Goal: Information Seeking & Learning: Learn about a topic

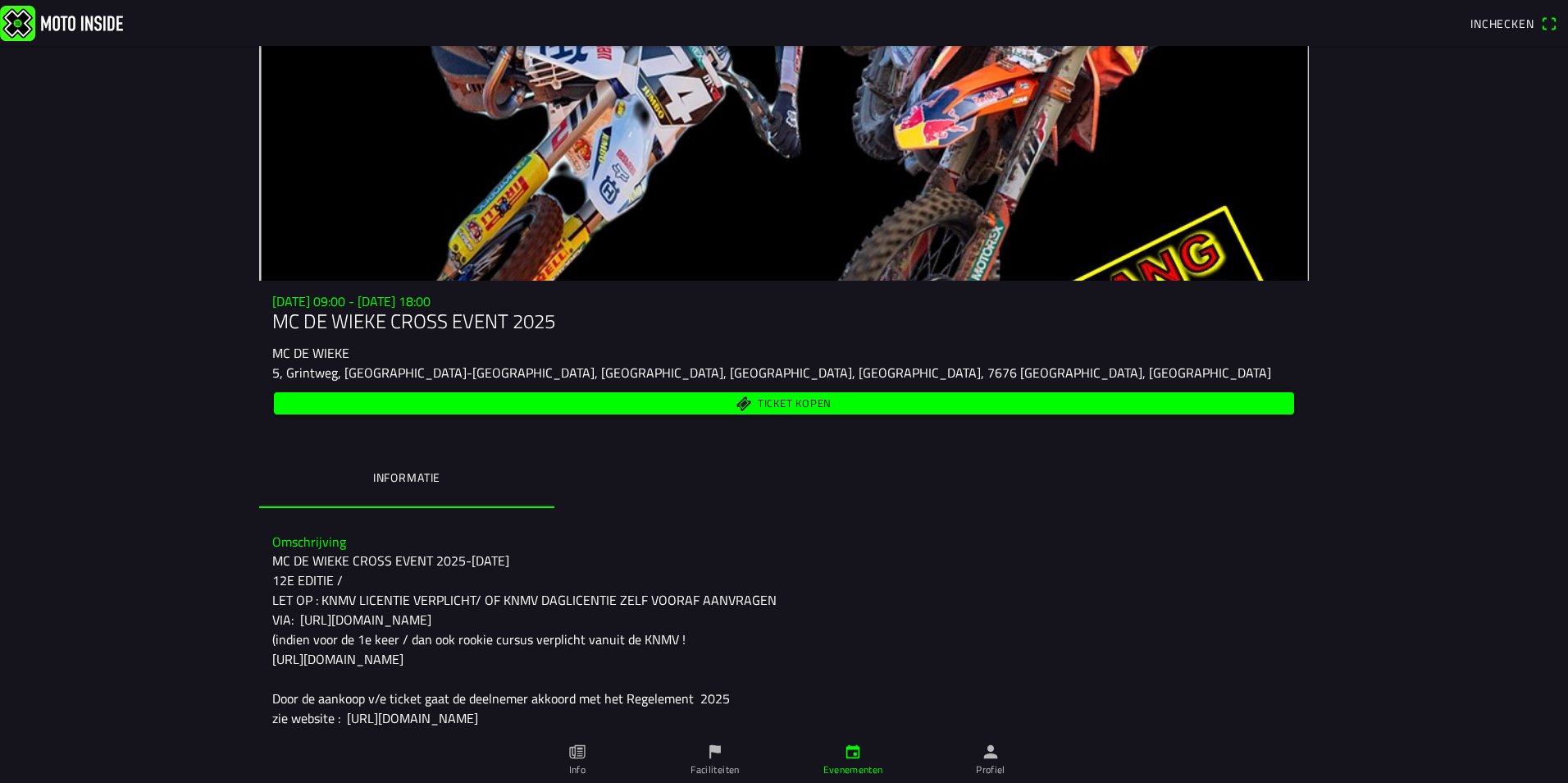
click at [396, 478] on ion-label "Informatie" at bounding box center [407, 477] width 67 height 18
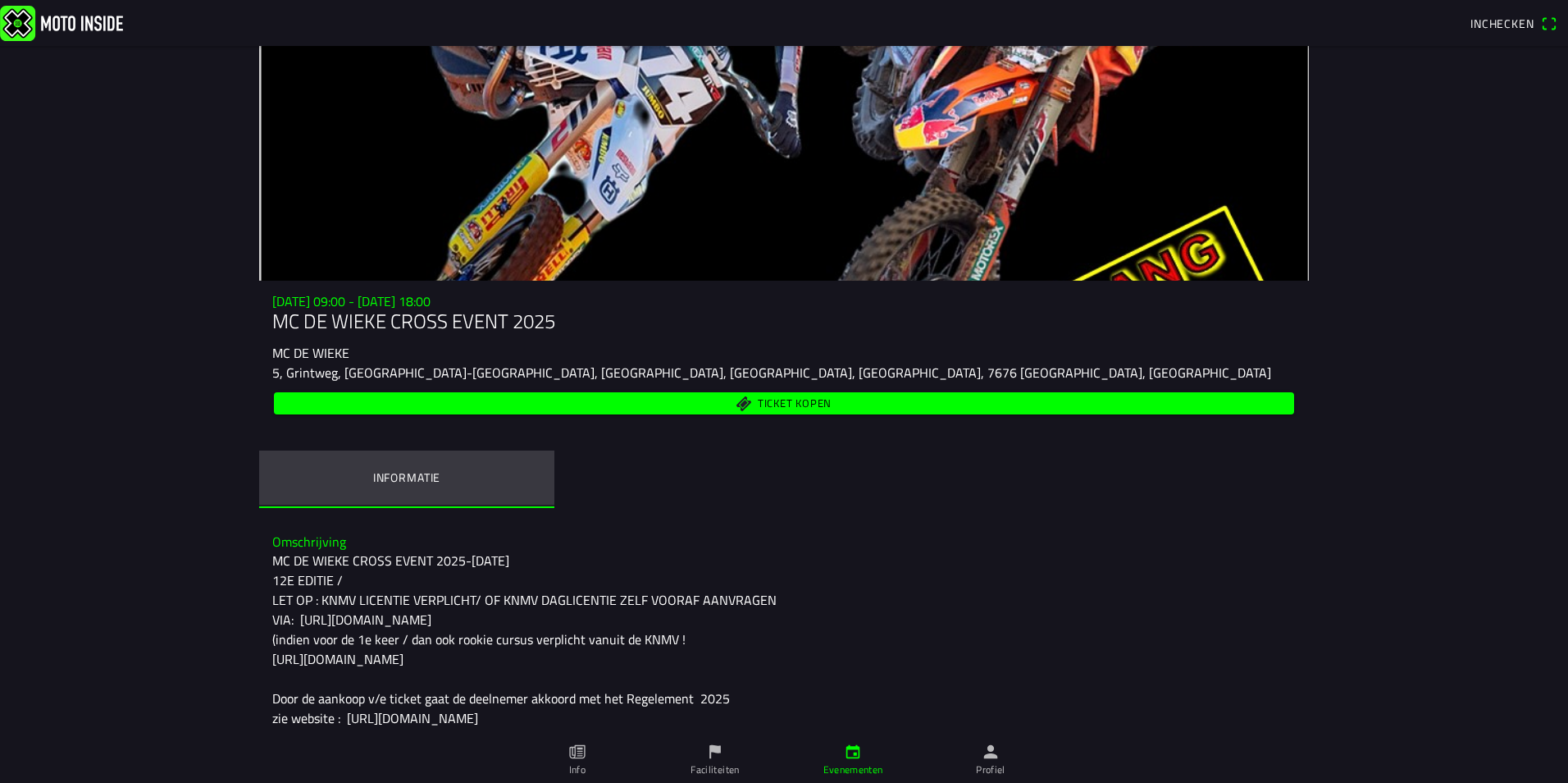
click at [397, 478] on ion-label "Informatie" at bounding box center [407, 477] width 67 height 18
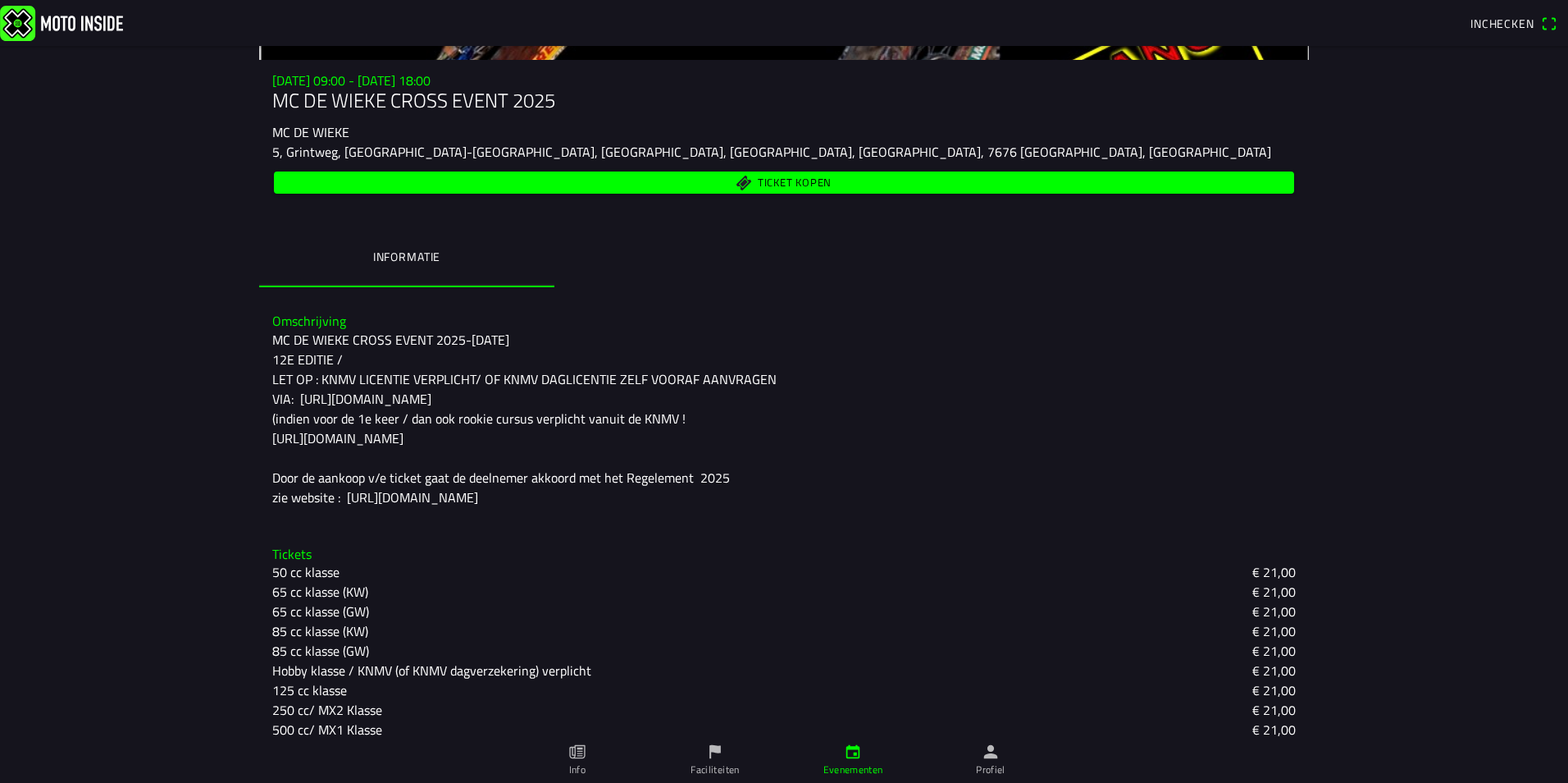
scroll to position [246, 0]
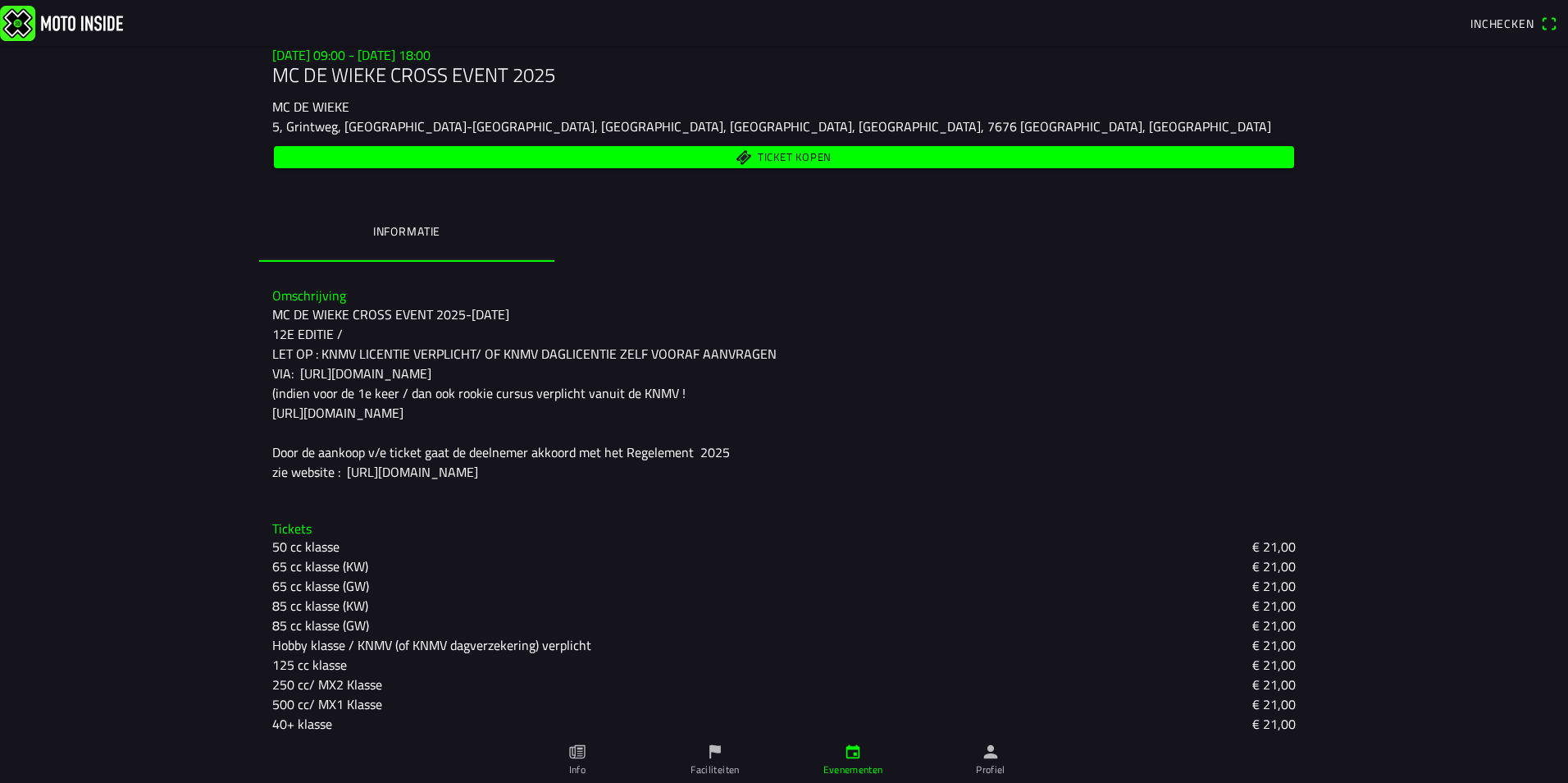
click at [465, 351] on div "MC DE WIEKE CROSS EVENT 2025-[DATE] 12E EDITIE / LET OP : KNMV LICENTIE VERPLIC…" at bounding box center [784, 393] width 1023 height 177
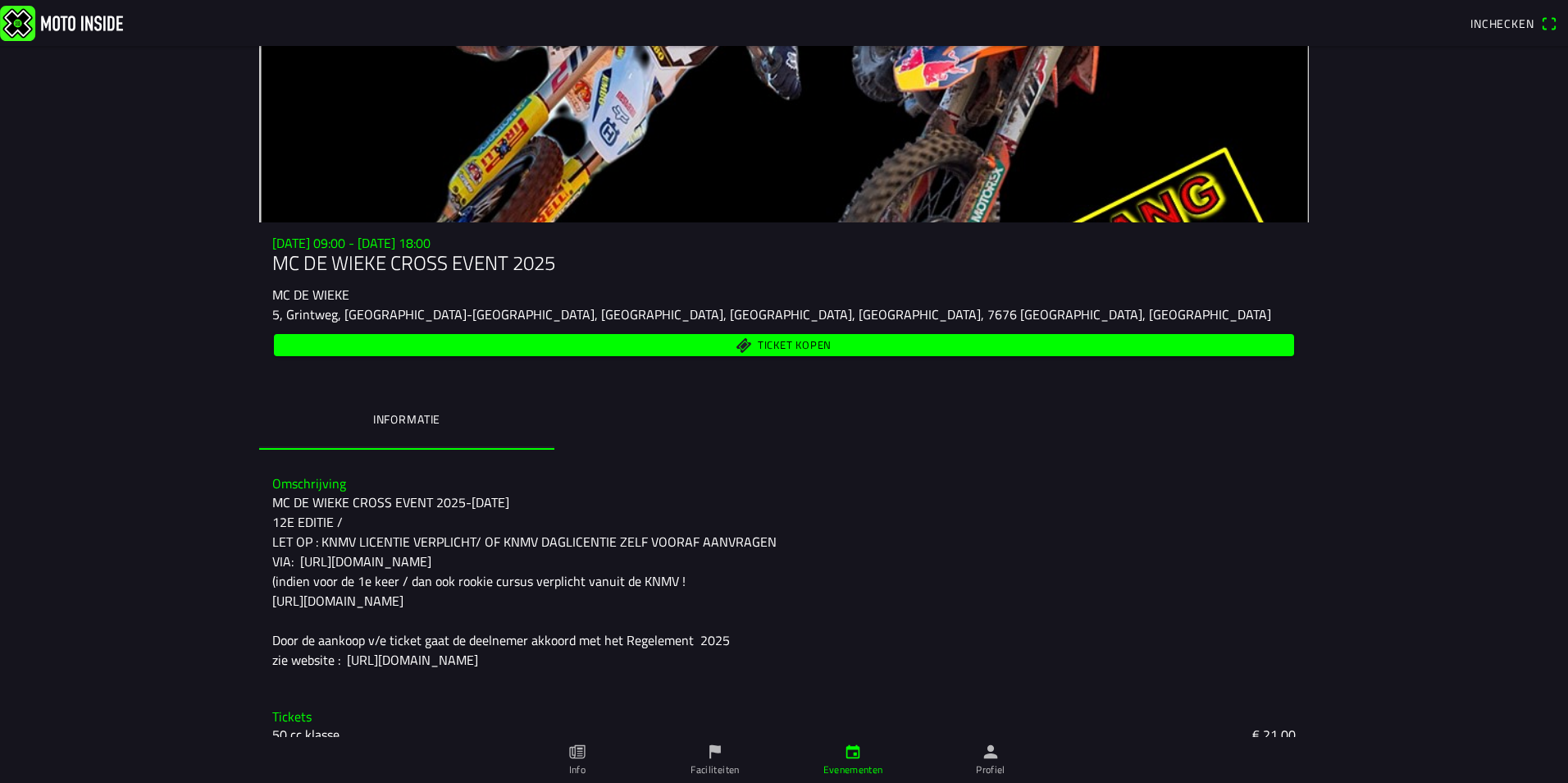
scroll to position [0, 0]
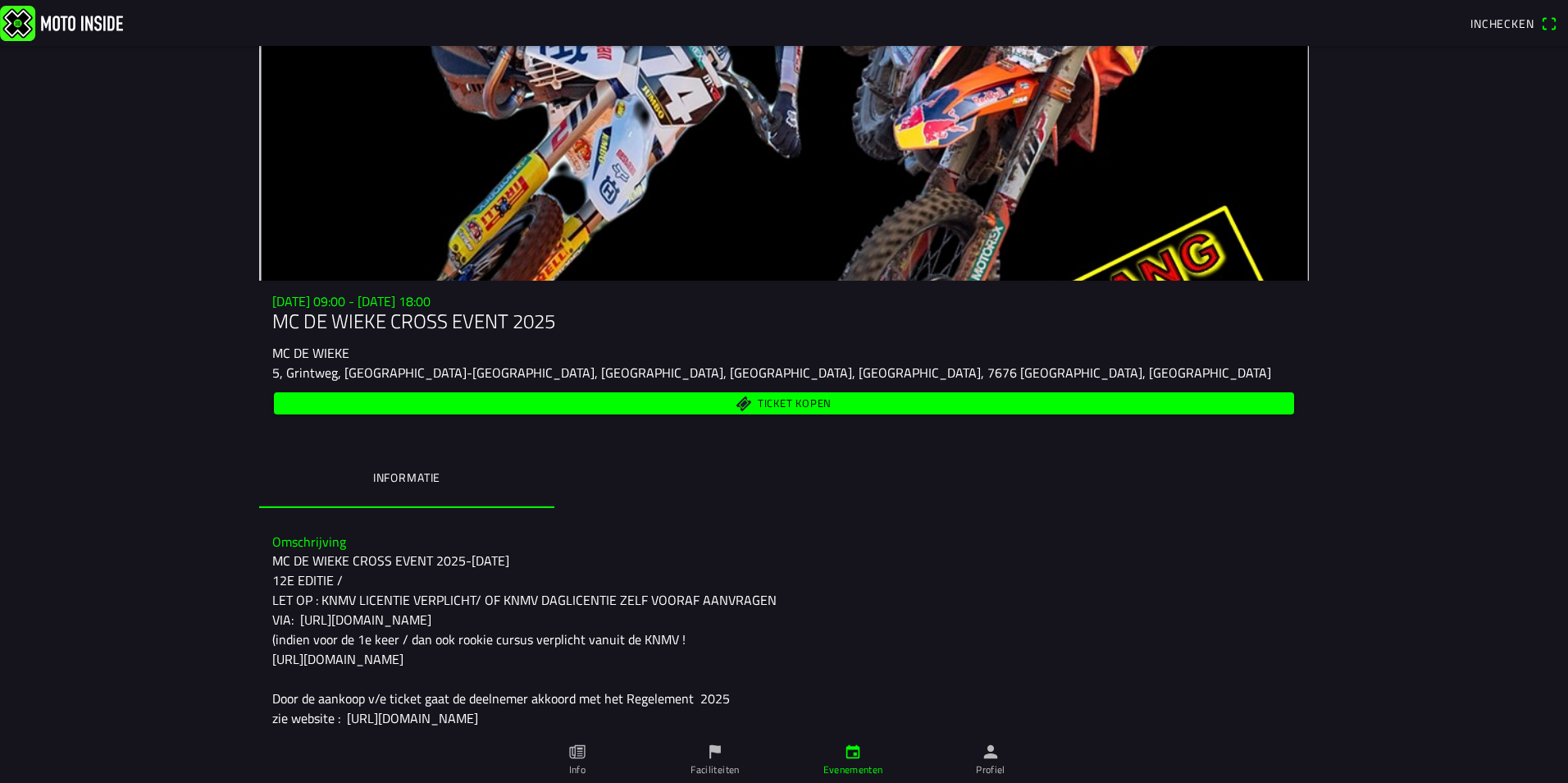
click at [17, 21] on img at bounding box center [62, 22] width 123 height 35
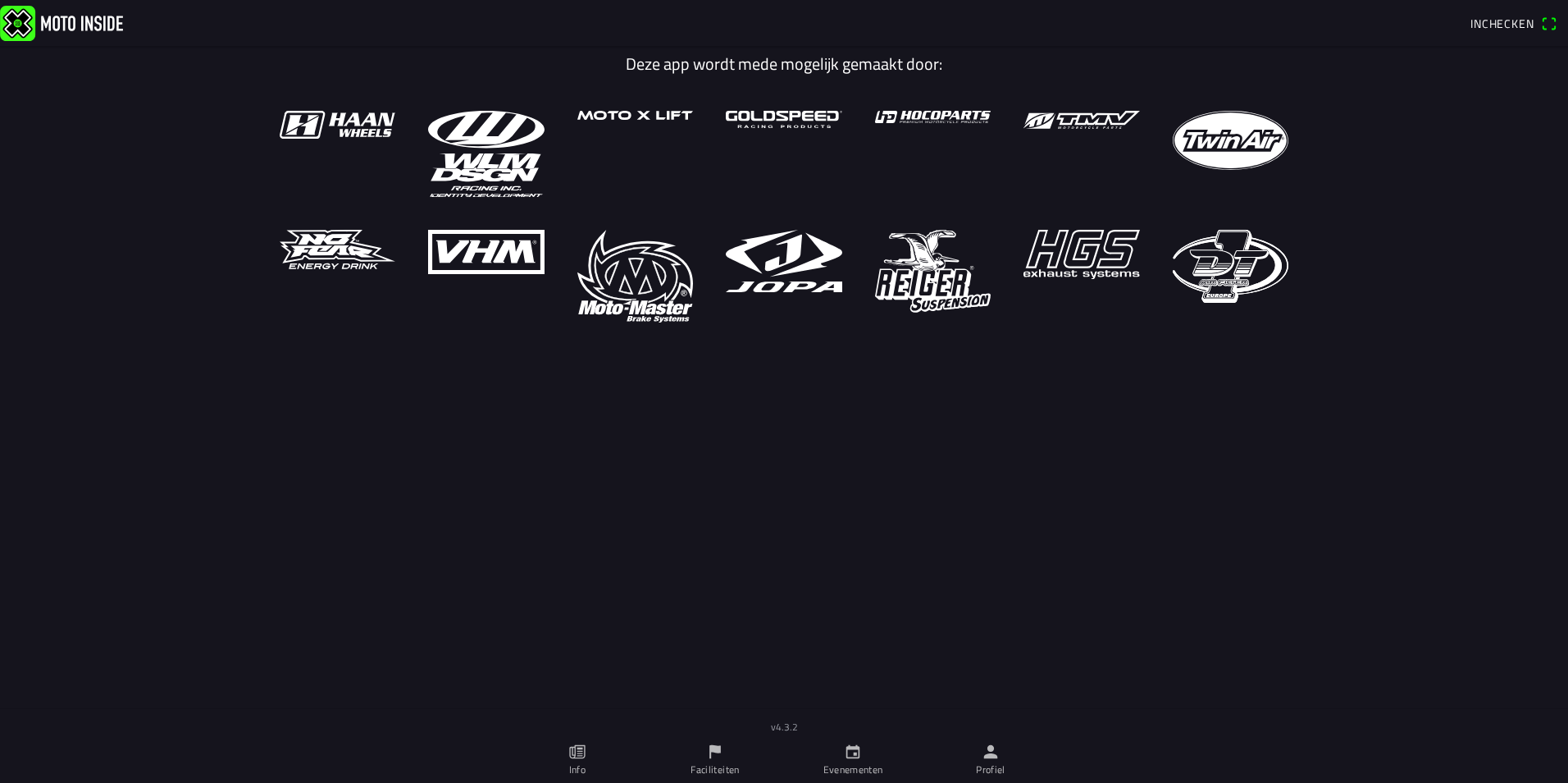
click at [21, 19] on img at bounding box center [62, 22] width 123 height 35
click at [576, 748] on icon "paper" at bounding box center [577, 752] width 18 height 18
